Goal: Browse casually: Explore the website without a specific task or goal

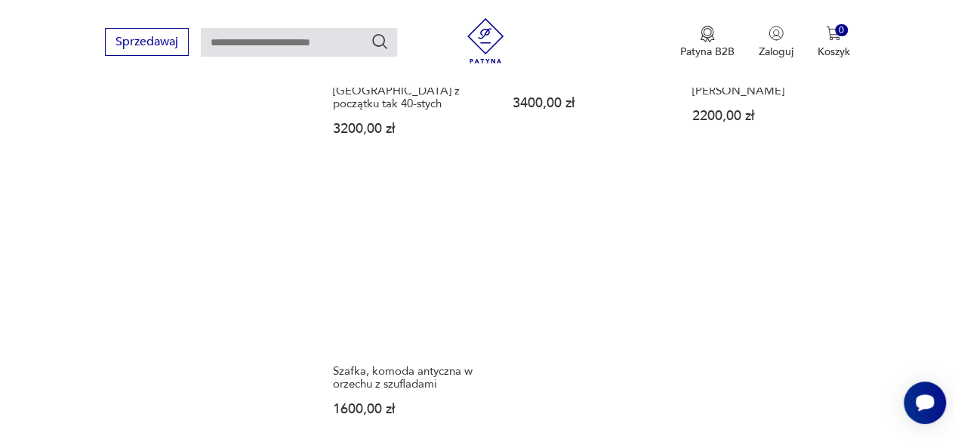
scroll to position [1862, 0]
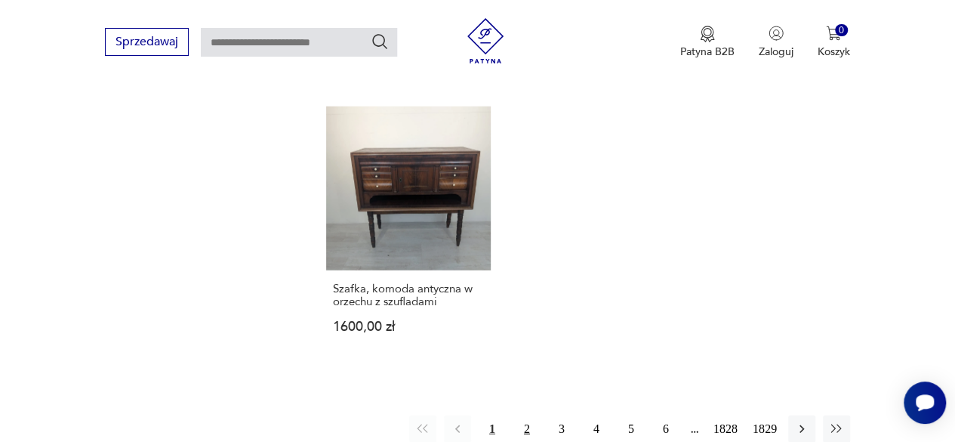
click at [526, 416] on button "2" at bounding box center [527, 428] width 27 height 27
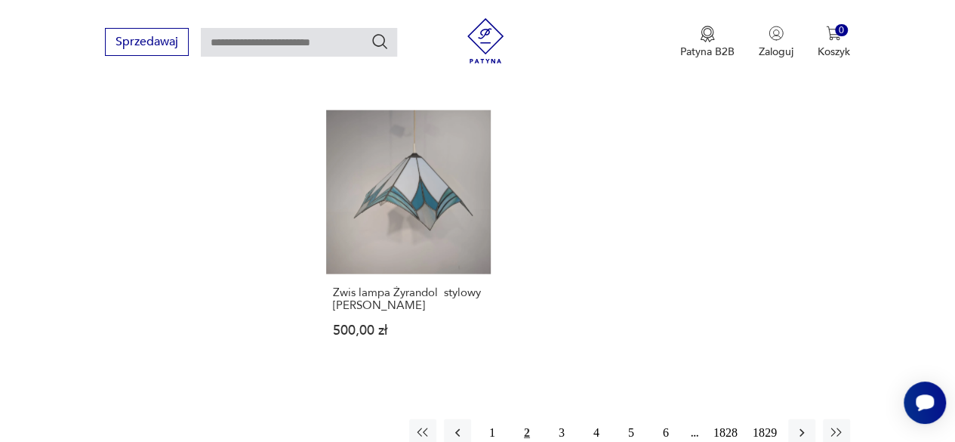
scroll to position [1811, 0]
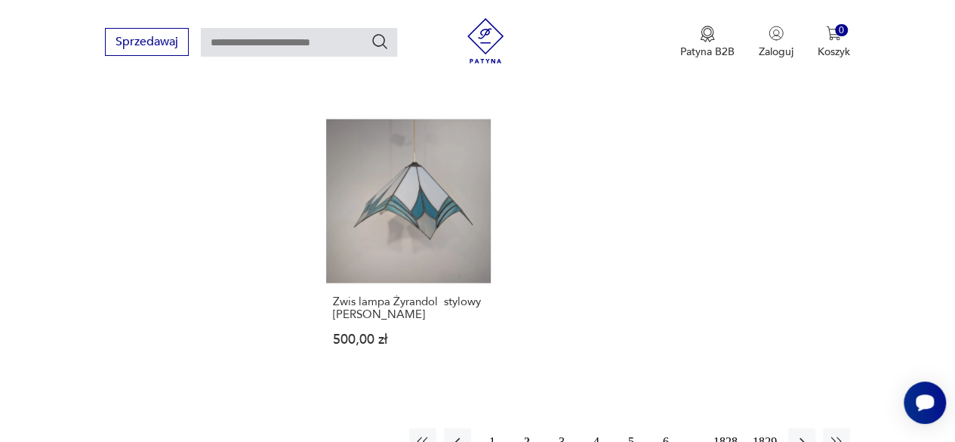
click at [561, 428] on button "3" at bounding box center [561, 441] width 27 height 27
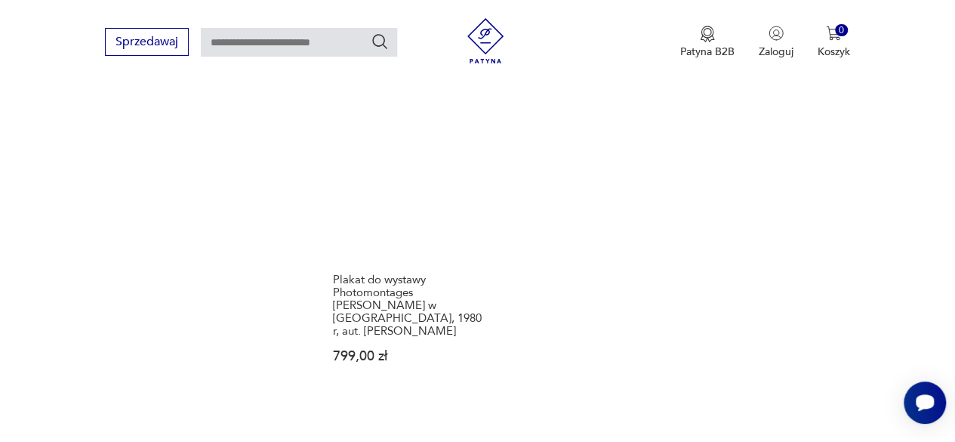
scroll to position [1843, 0]
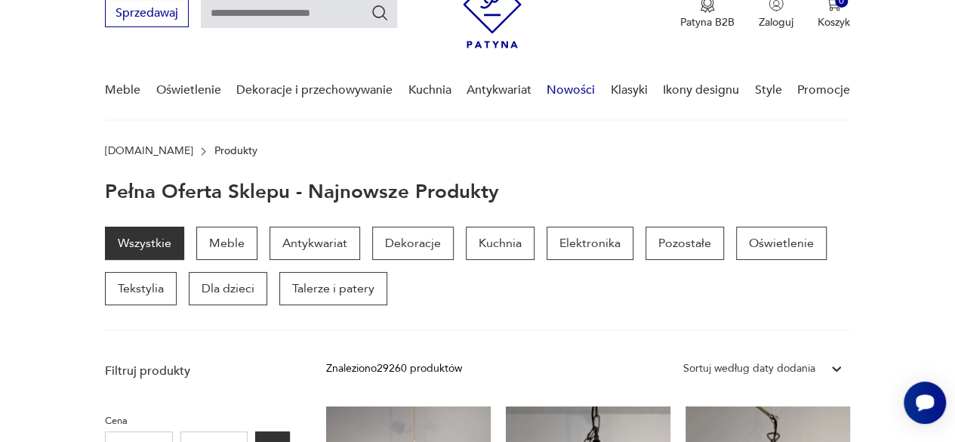
click at [566, 92] on link "Nowości" at bounding box center [571, 90] width 48 height 58
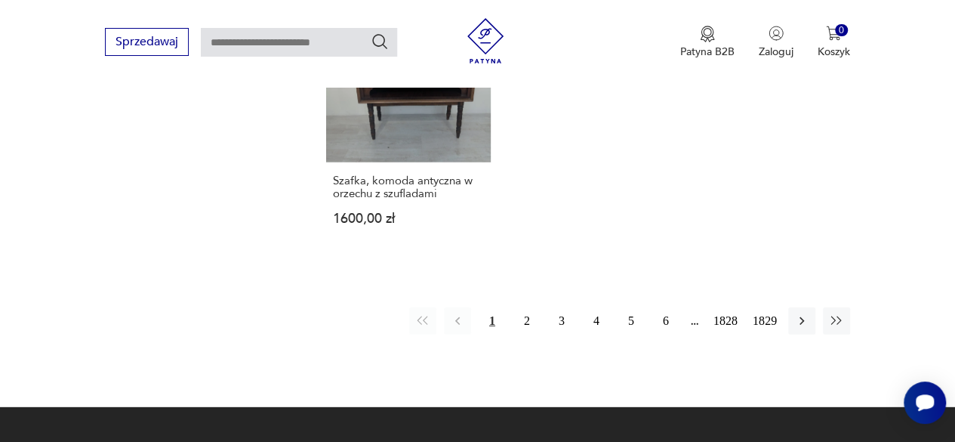
scroll to position [1976, 0]
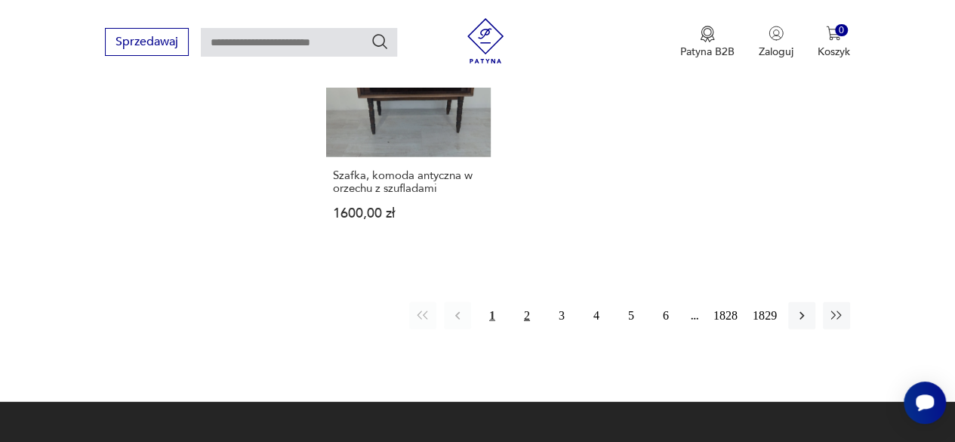
click at [532, 309] on button "2" at bounding box center [527, 315] width 27 height 27
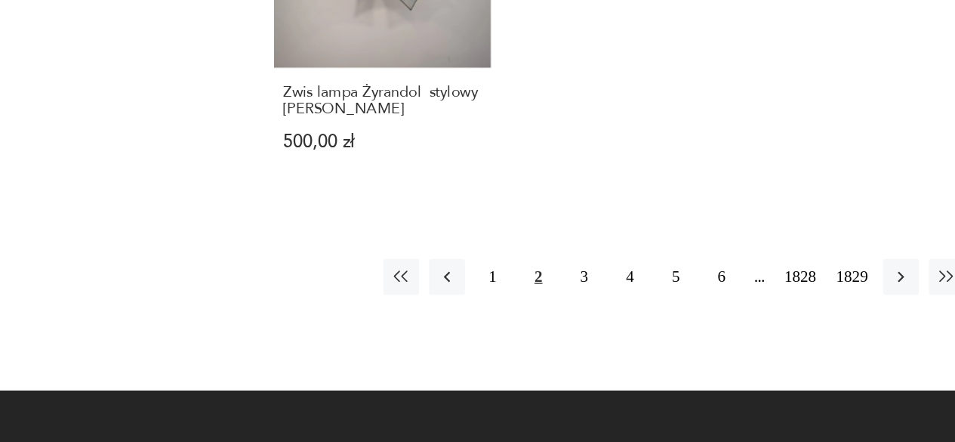
scroll to position [1939, 0]
